Goal: Find specific page/section: Find specific page/section

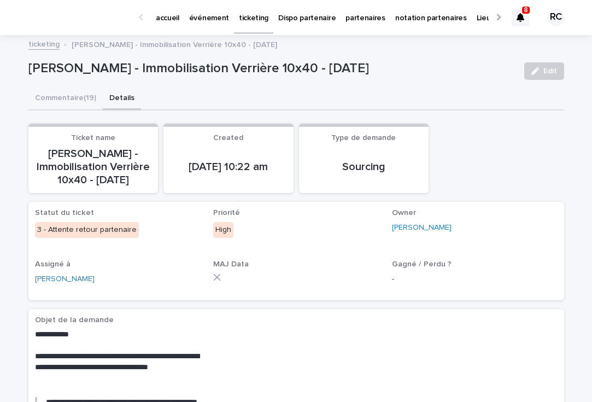
click at [352, 19] on p "partenaires" at bounding box center [365, 11] width 40 height 23
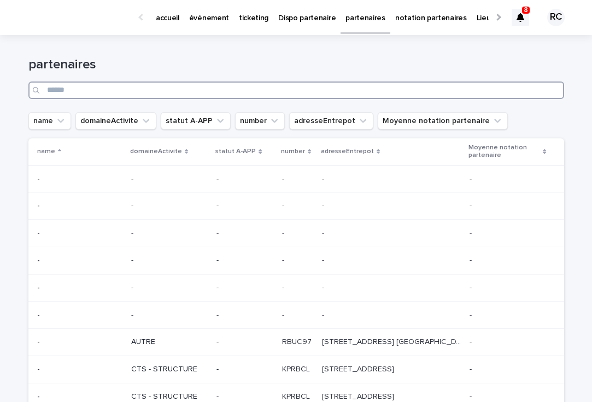
click at [236, 90] on input "Search" at bounding box center [296, 89] width 536 height 17
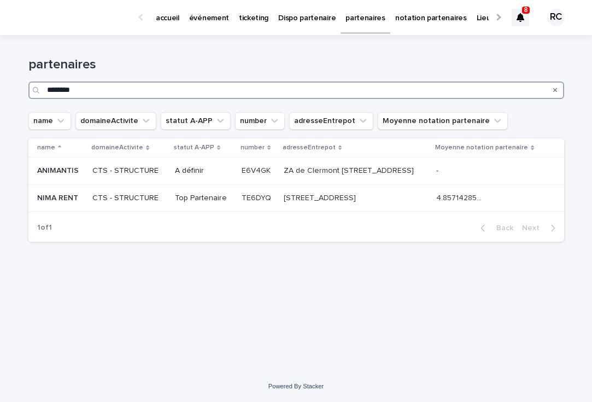
type input "*********"
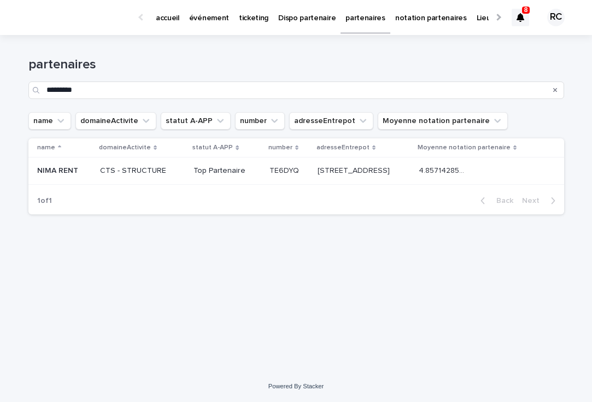
click at [66, 169] on p "NIMA RENT" at bounding box center [58, 169] width 43 height 11
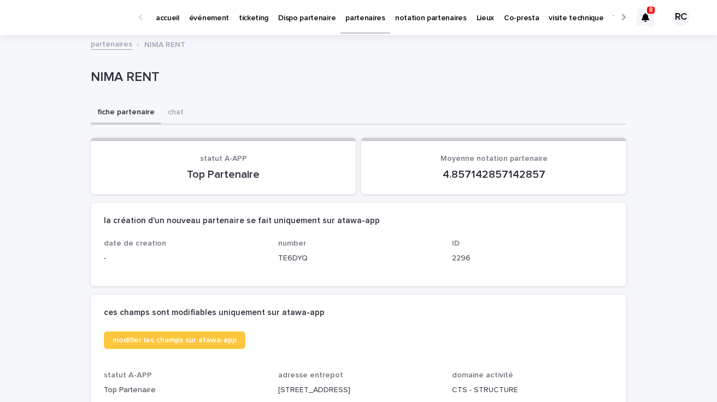
click at [591, 16] on div at bounding box center [622, 17] width 7 height 7
click at [591, 18] on div at bounding box center [622, 17] width 7 height 7
click at [523, 21] on p "Mon profil" at bounding box center [540, 11] width 35 height 23
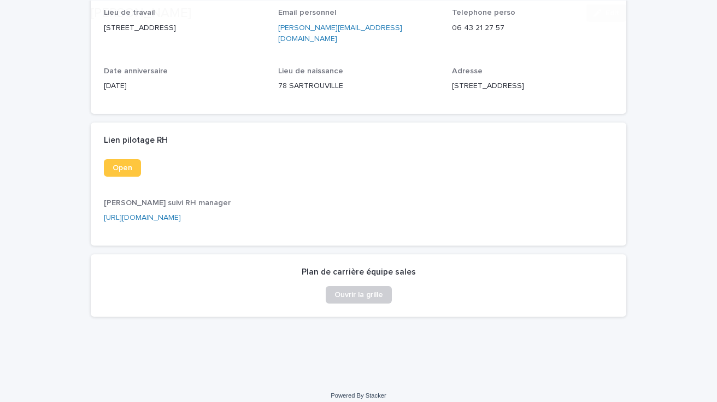
scroll to position [240, 0]
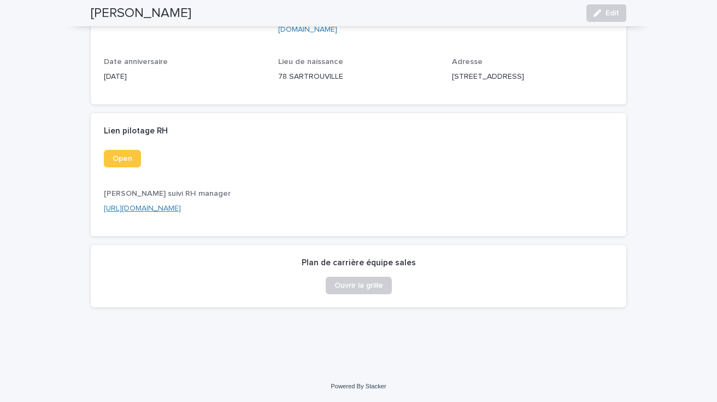
click at [147, 208] on link "https://rhatawa.my.stacker.app/" at bounding box center [142, 208] width 77 height 8
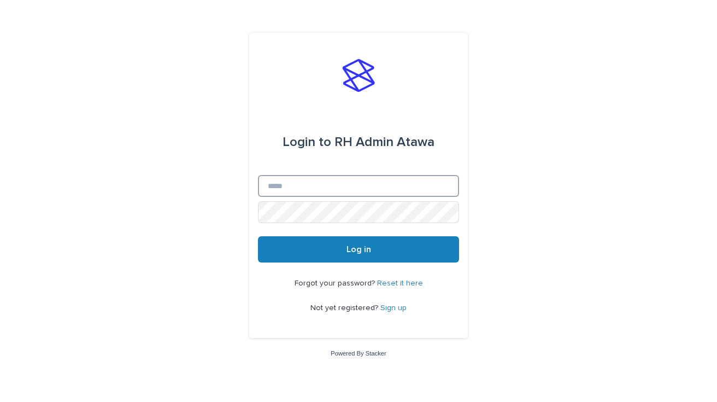
click at [346, 193] on input "Email" at bounding box center [358, 186] width 201 height 22
type input "**********"
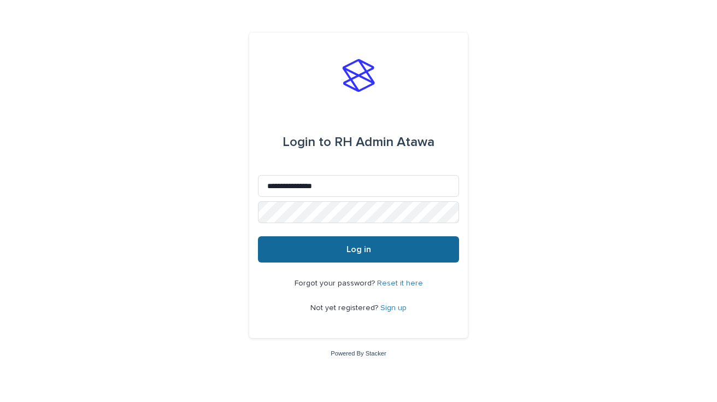
click at [398, 251] on button "Log in" at bounding box center [358, 249] width 201 height 26
